Goal: Information Seeking & Learning: Learn about a topic

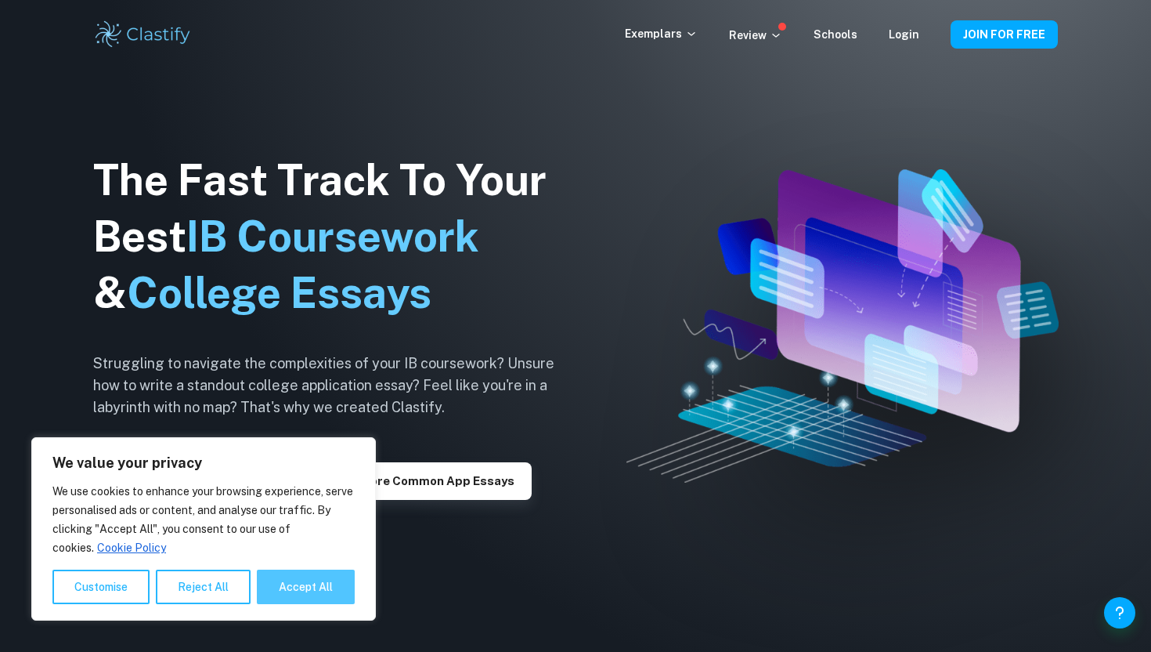
click at [293, 583] on button "Accept All" at bounding box center [306, 586] width 98 height 34
checkbox input "true"
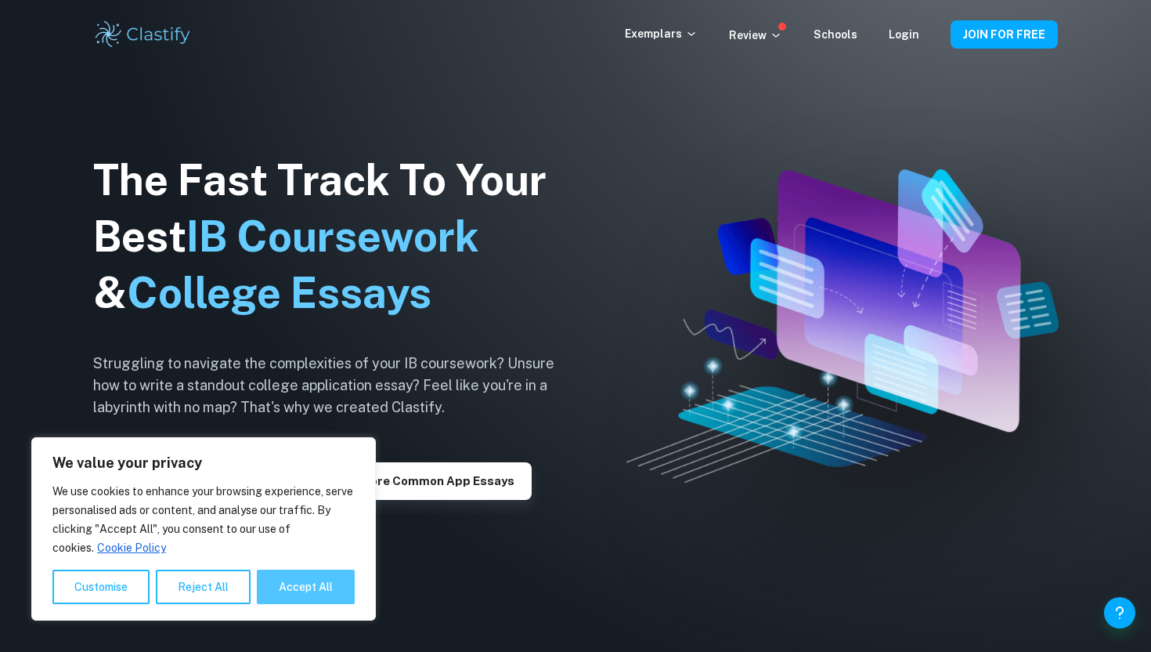
checkbox input "true"
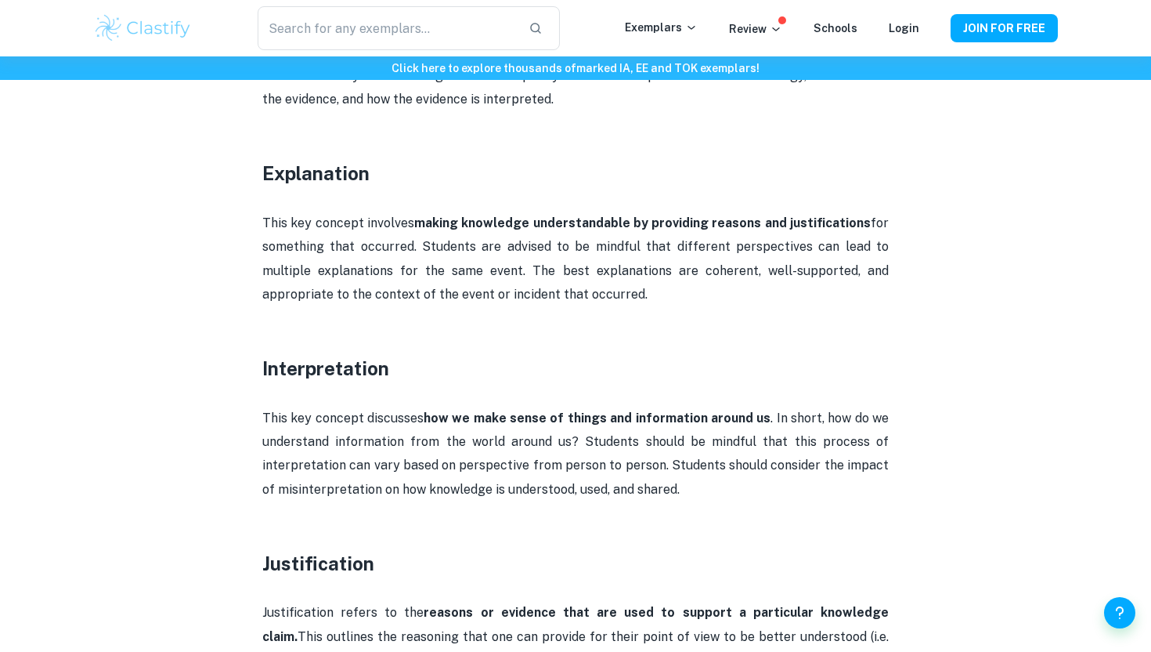
scroll to position [1554, 0]
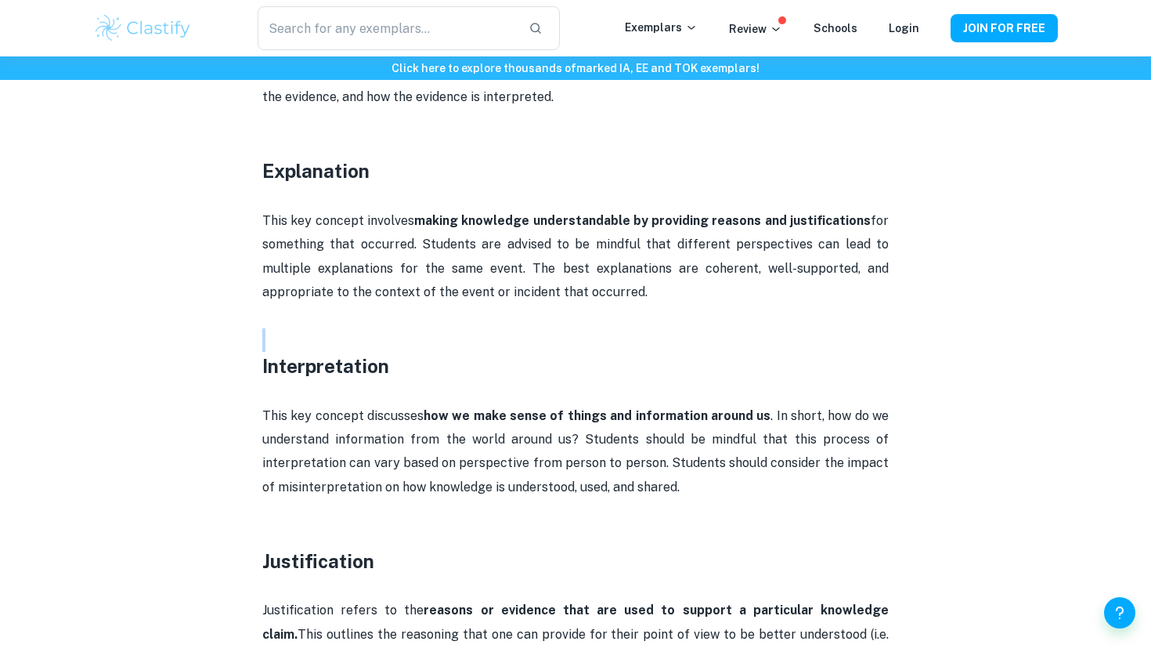
drag, startPoint x: 464, startPoint y: 307, endPoint x: 525, endPoint y: -97, distance: 408.8
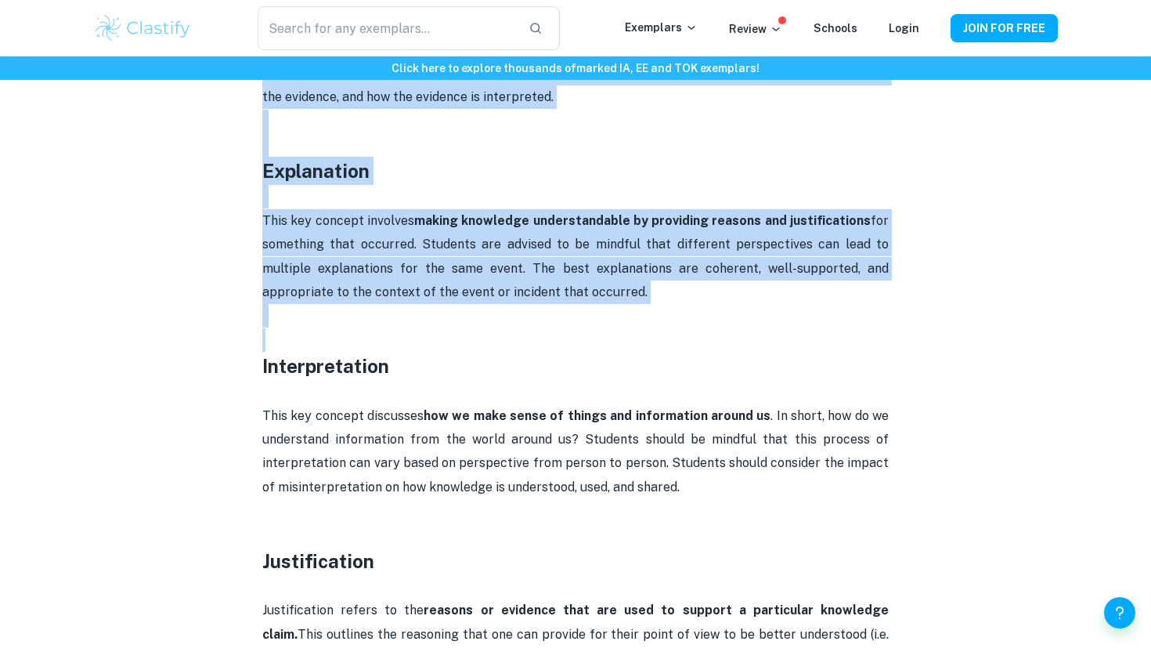
scroll to position [1449, 0]
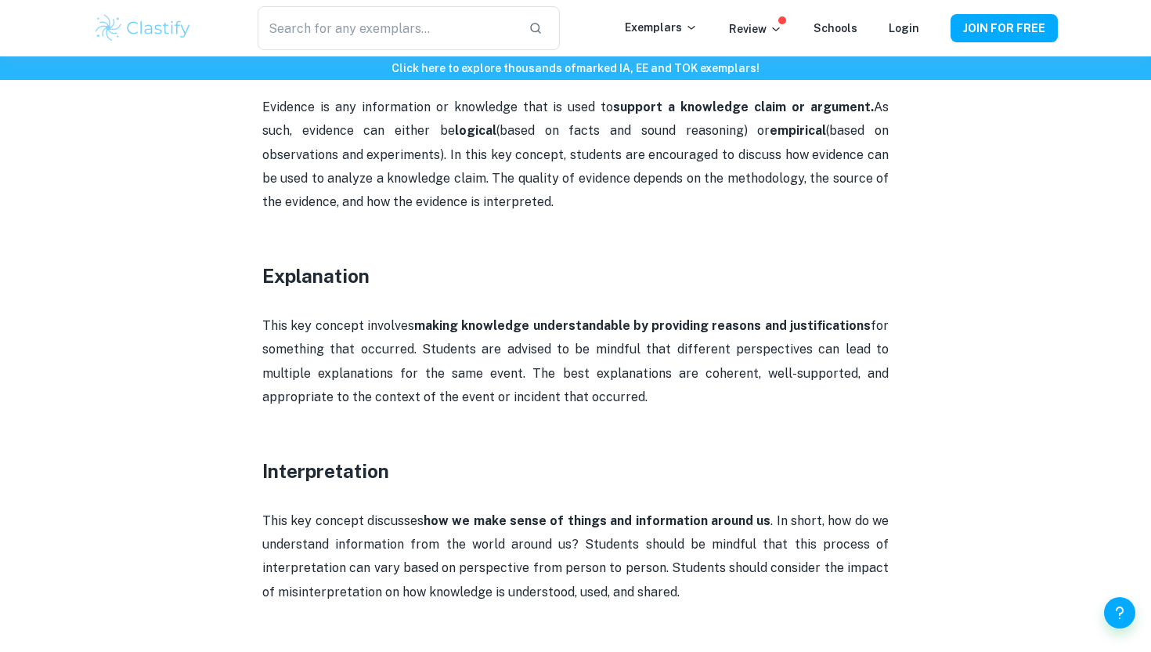
click at [589, 238] on p at bounding box center [575, 249] width 626 height 23
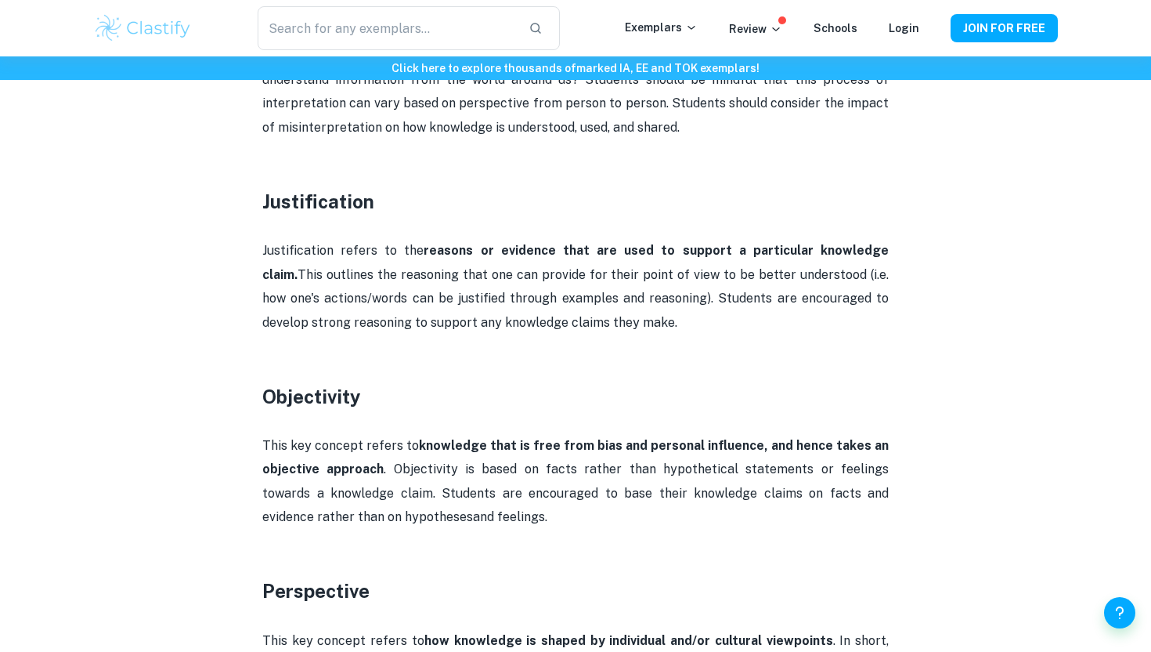
scroll to position [1919, 0]
